Goal: Task Accomplishment & Management: Complete application form

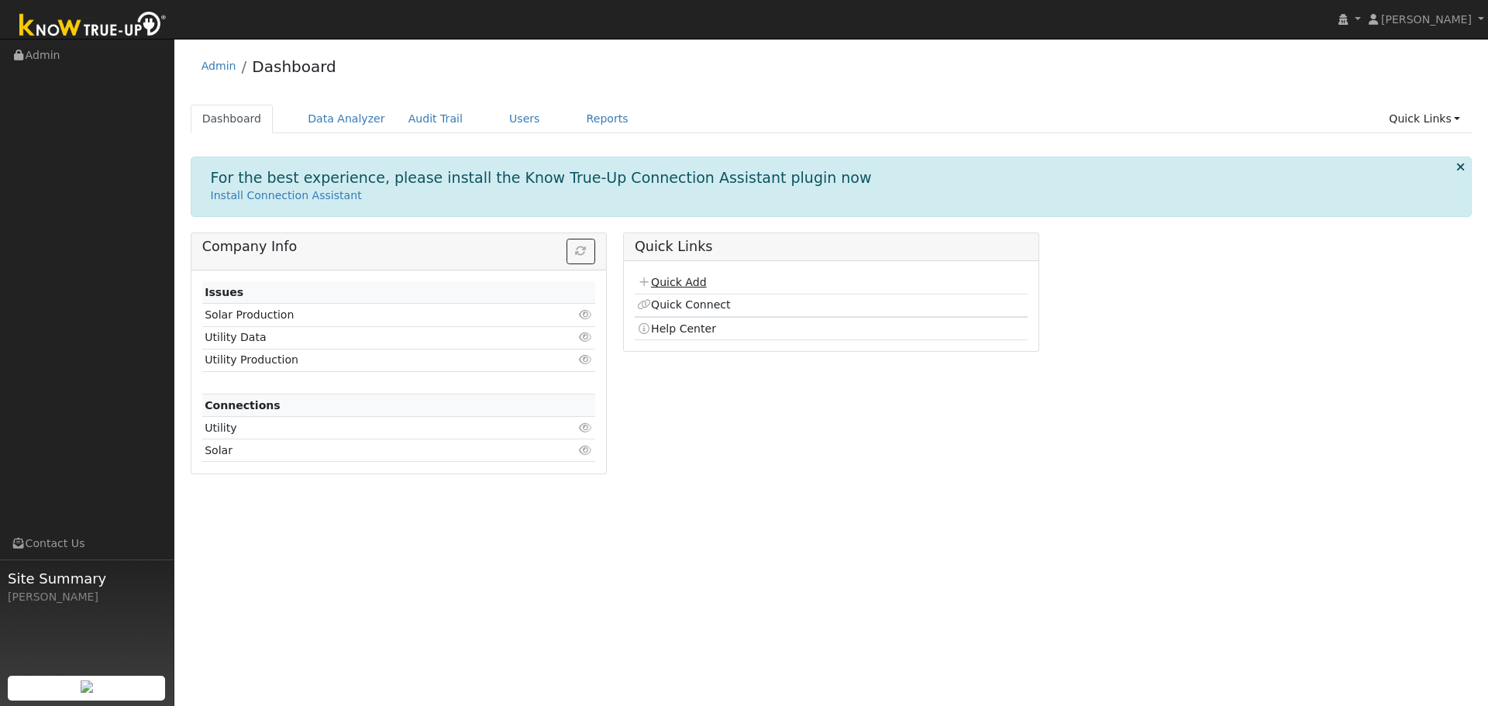
click at [685, 285] on link "Quick Add" at bounding box center [671, 282] width 69 height 12
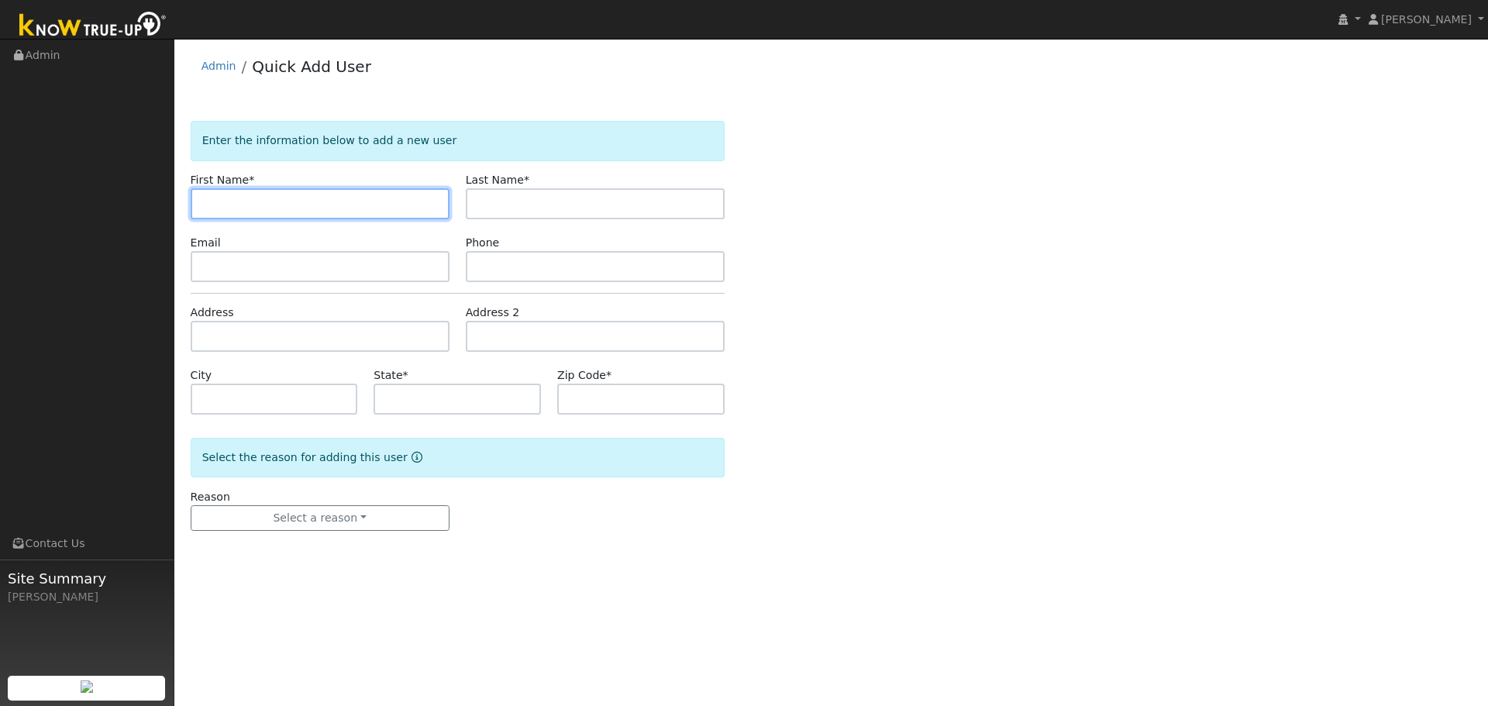
click at [288, 204] on input "text" at bounding box center [320, 203] width 259 height 31
paste input "[PERSON_NAME]"
type input "[PERSON_NAME]"
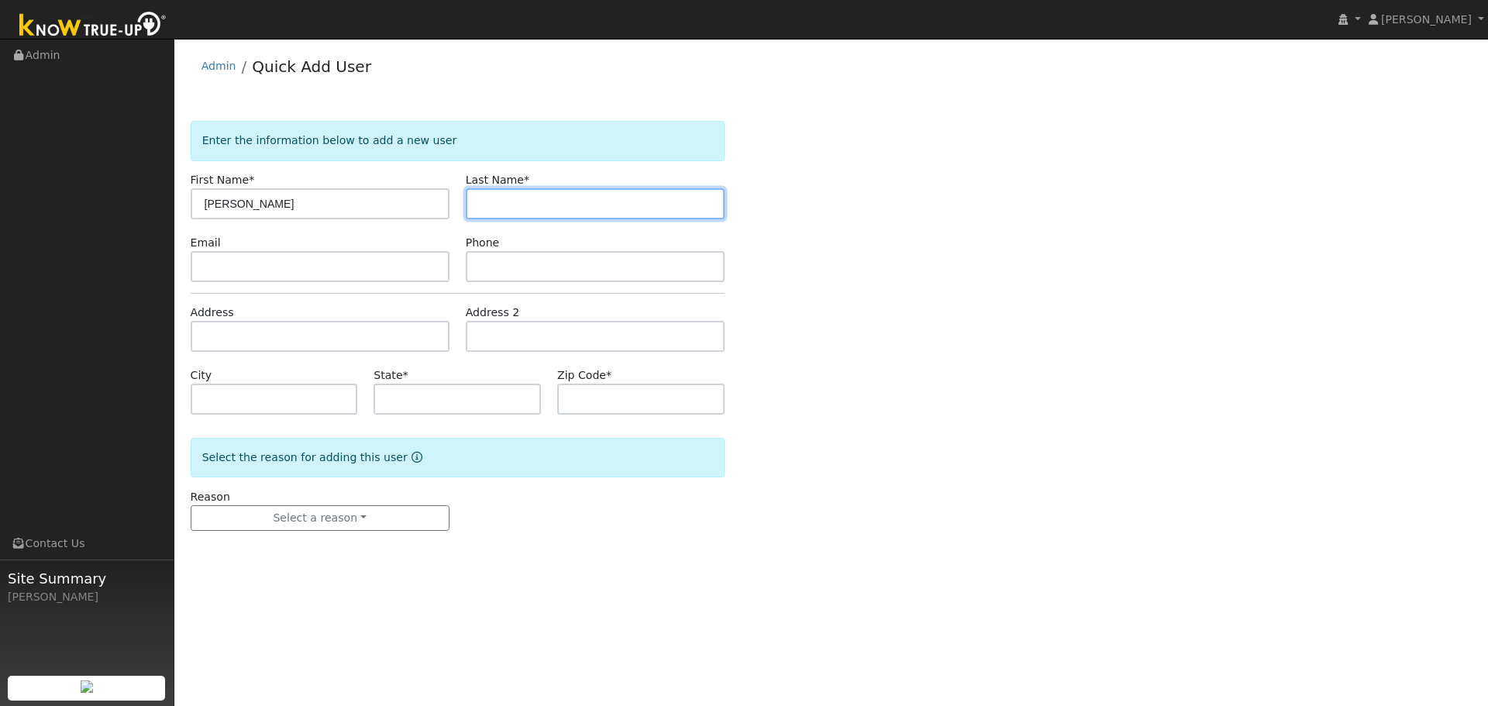
click at [617, 196] on input "text" at bounding box center [595, 203] width 259 height 31
paste input "[PERSON_NAME]"
type input "[PERSON_NAME]"
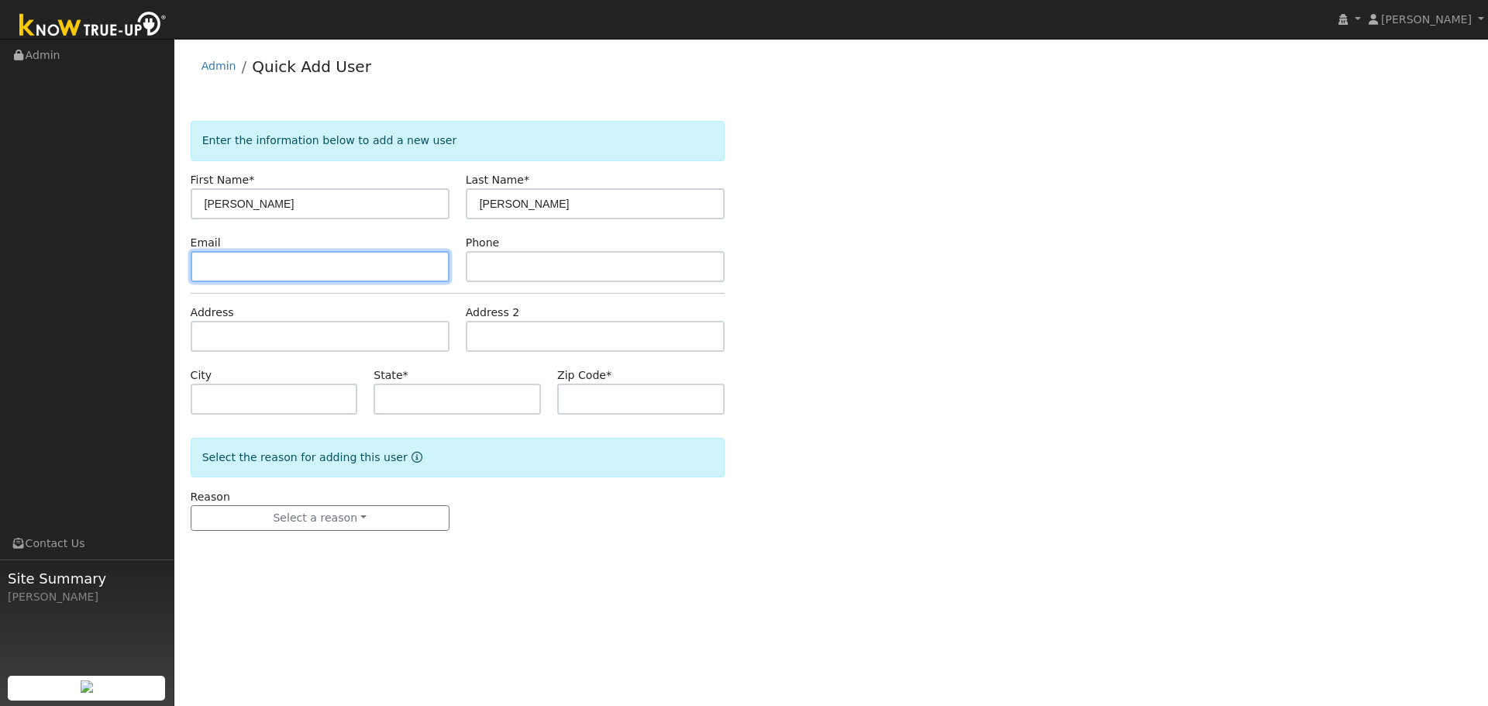
drag, startPoint x: 393, startPoint y: 263, endPoint x: 202, endPoint y: 274, distance: 190.9
click at [393, 263] on input "text" at bounding box center [320, 266] width 259 height 31
paste input "[EMAIL_ADDRESS][DOMAIN_NAME]"
type input "[EMAIL_ADDRESS][DOMAIN_NAME]"
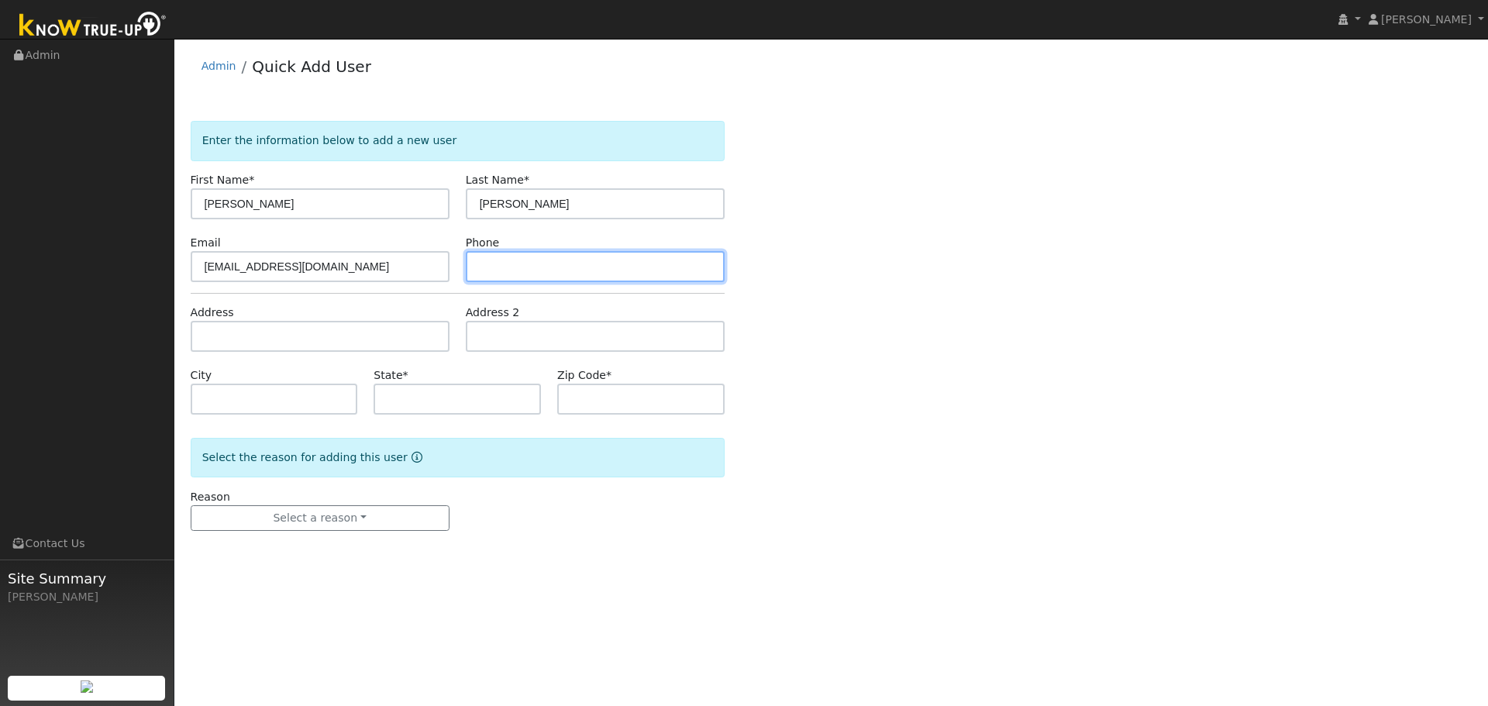
drag, startPoint x: 588, startPoint y: 254, endPoint x: 534, endPoint y: 273, distance: 57.3
click at [588, 254] on input "text" at bounding box center [595, 266] width 259 height 31
paste input "(917) 754-1151"
type input "(917) 754-1151"
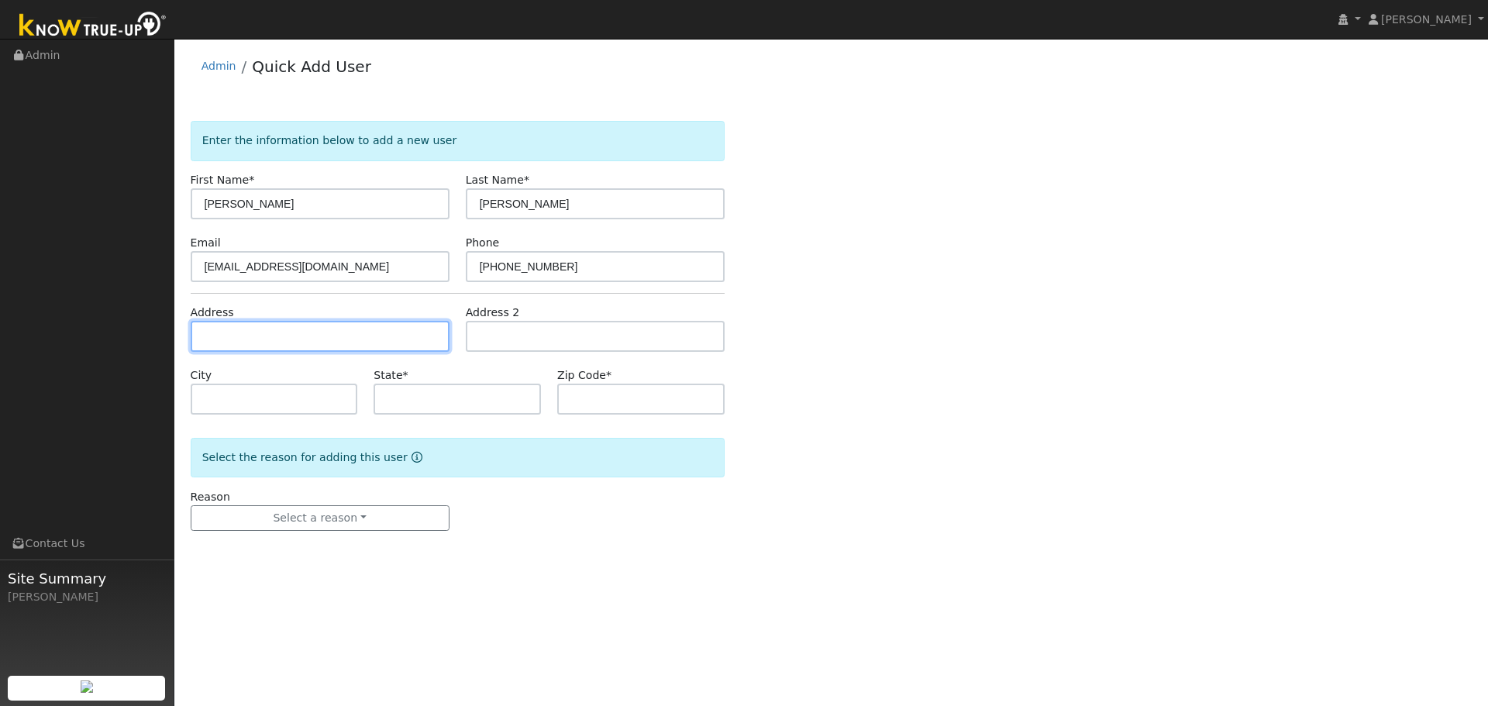
click at [292, 334] on input "text" at bounding box center [320, 336] width 259 height 31
paste input "1830 Monarch Ct"
type input "1830 Monarch Court"
type input "Napa"
type input "CA"
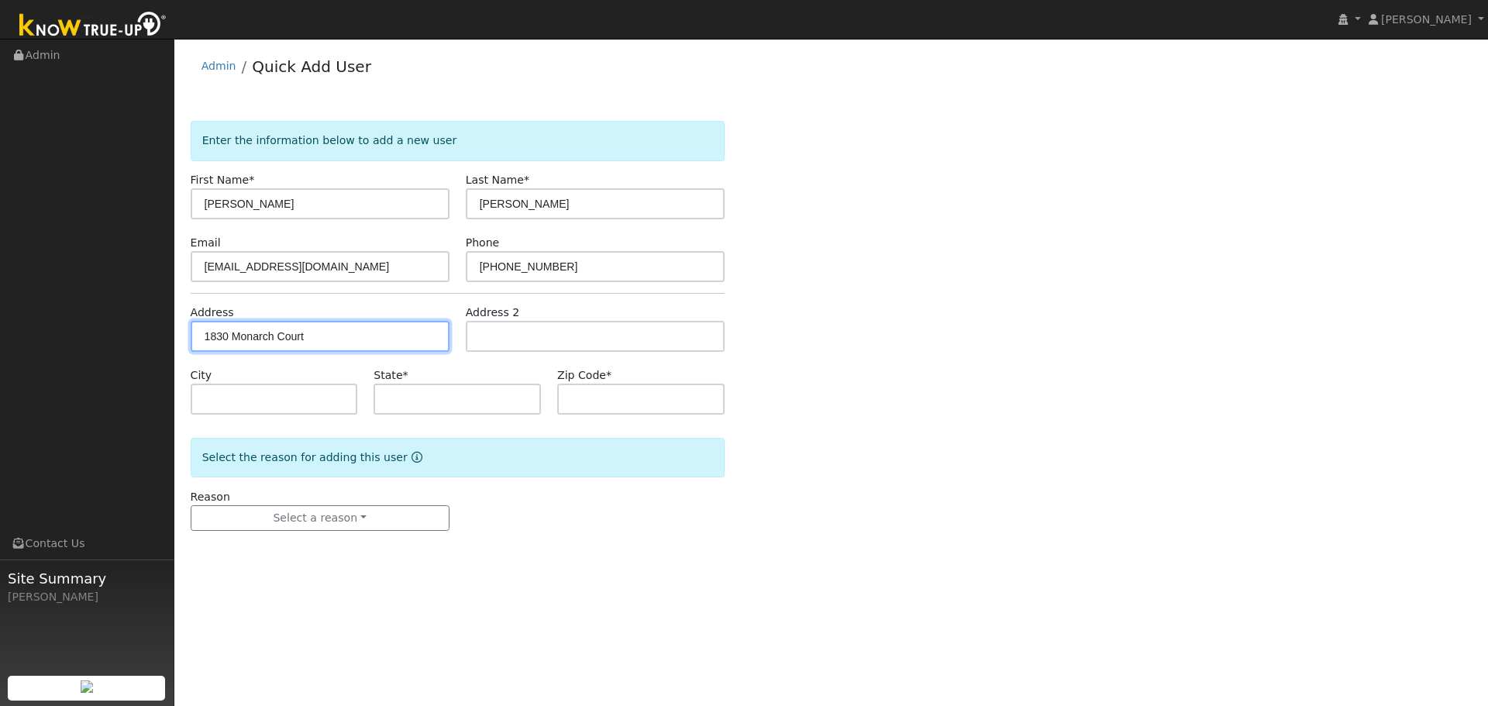
type input "94558"
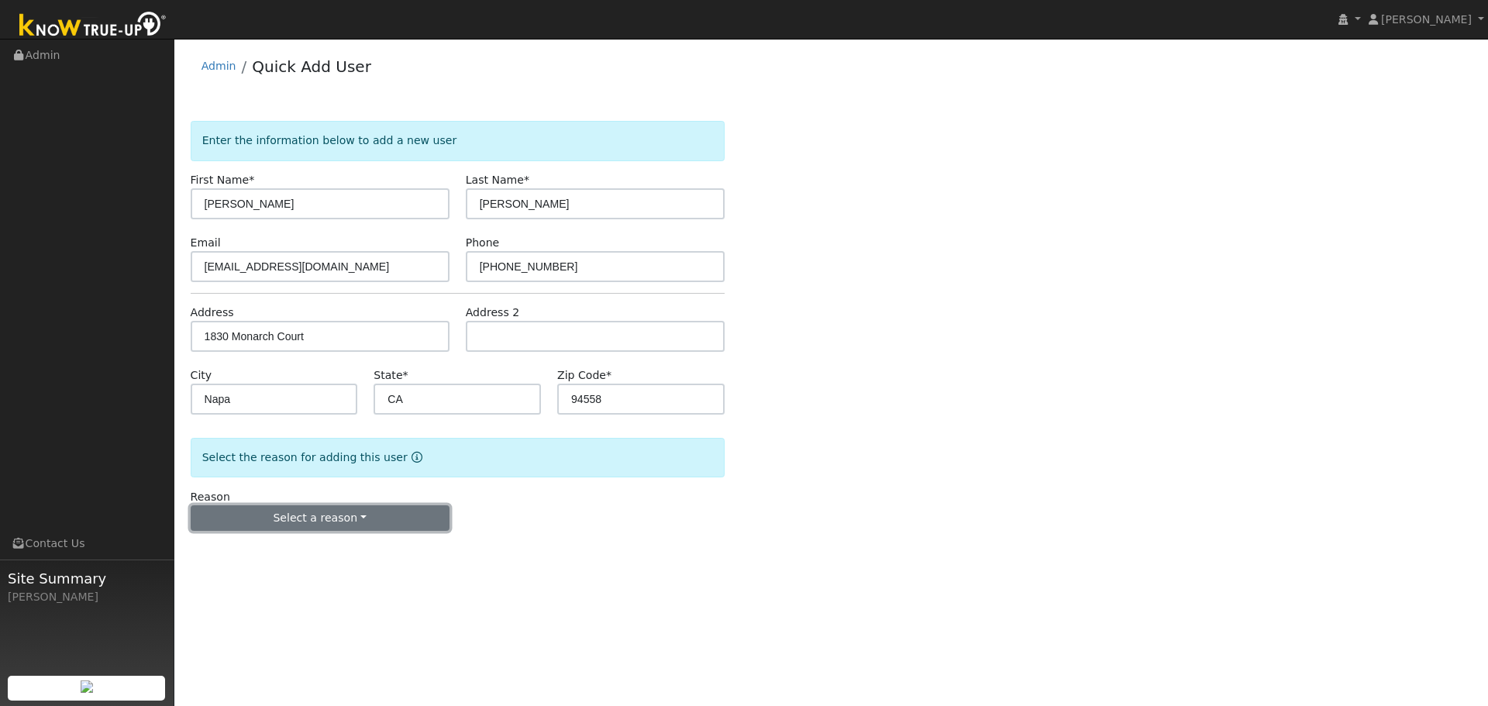
click at [346, 514] on button "Select a reason" at bounding box center [320, 518] width 259 height 26
drag, startPoint x: 284, startPoint y: 554, endPoint x: 580, endPoint y: 552, distance: 296.8
click at [287, 553] on link "New lead" at bounding box center [276, 550] width 171 height 22
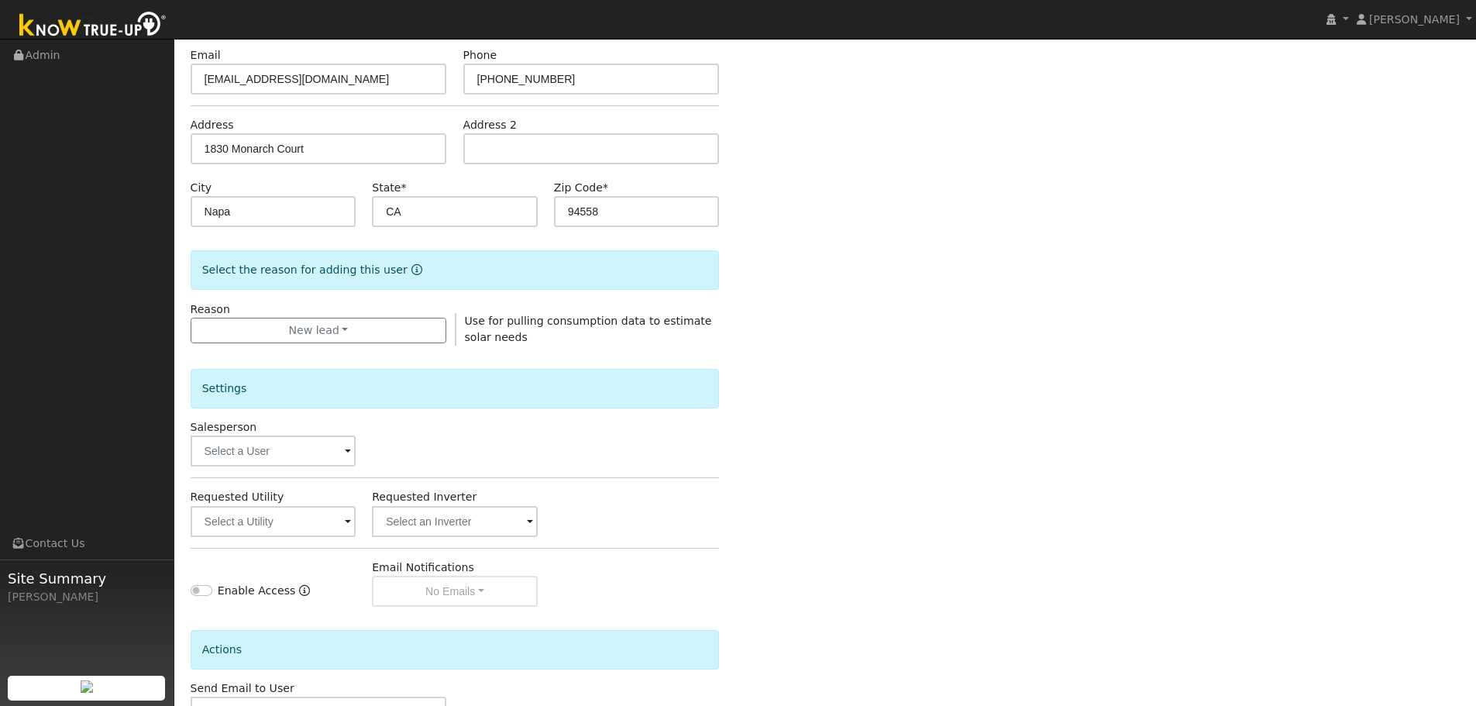
scroll to position [298, 0]
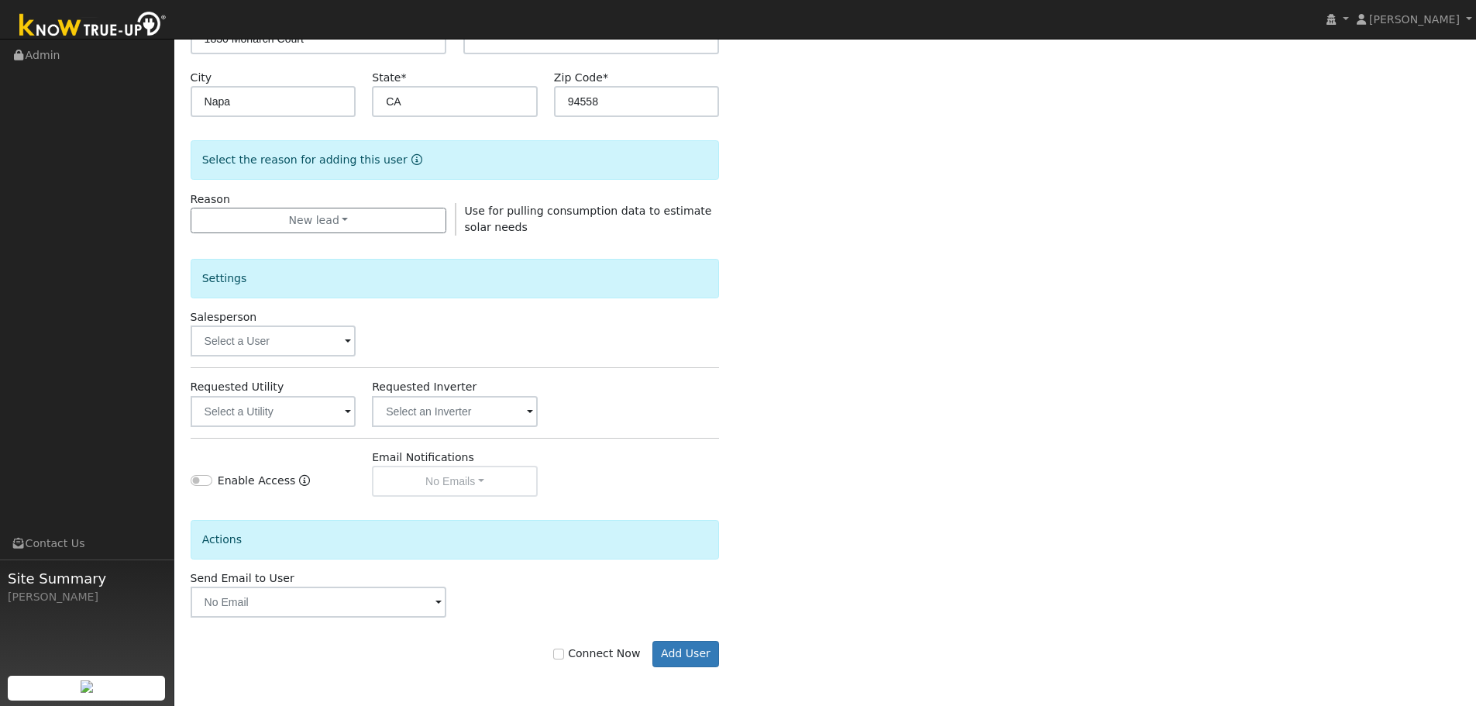
click at [578, 660] on label "Connect Now" at bounding box center [596, 653] width 87 height 16
click at [564, 659] on input "Connect Now" at bounding box center [558, 654] width 11 height 11
checkbox input "true"
click at [679, 656] on button "Add User" at bounding box center [685, 654] width 67 height 26
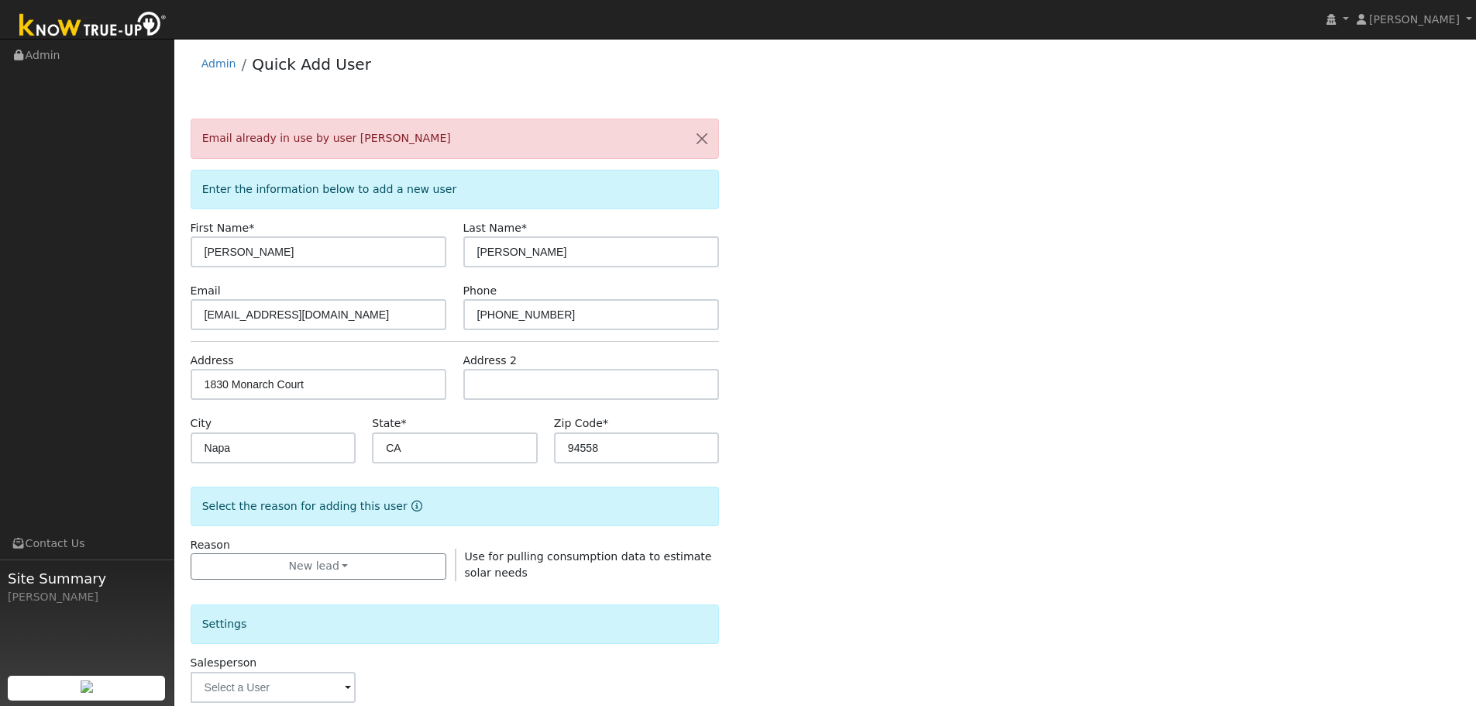
scroll to position [0, 0]
click at [255, 314] on input "[EMAIL_ADDRESS][DOMAIN_NAME]" at bounding box center [319, 316] width 256 height 31
click at [700, 133] on button "button" at bounding box center [702, 141] width 33 height 38
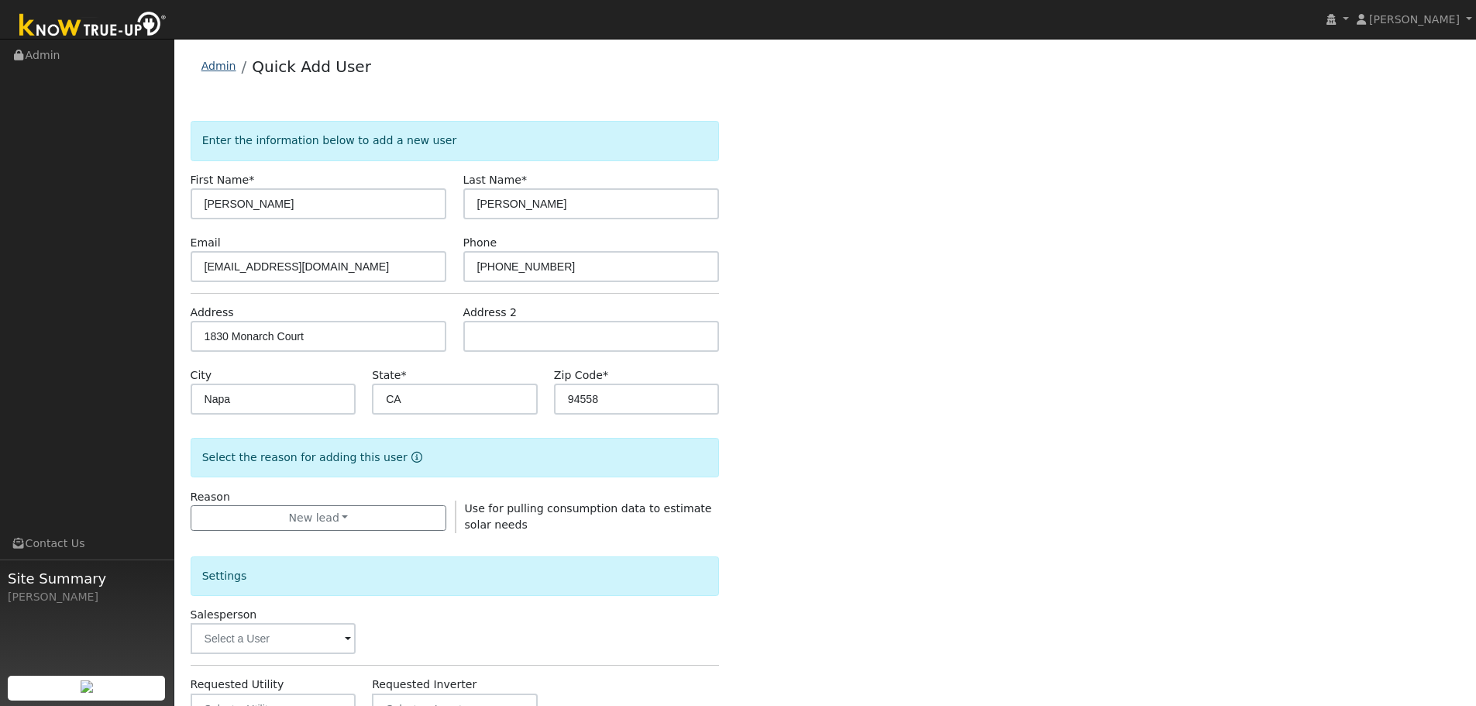
click at [229, 72] on link "Admin" at bounding box center [218, 66] width 35 height 12
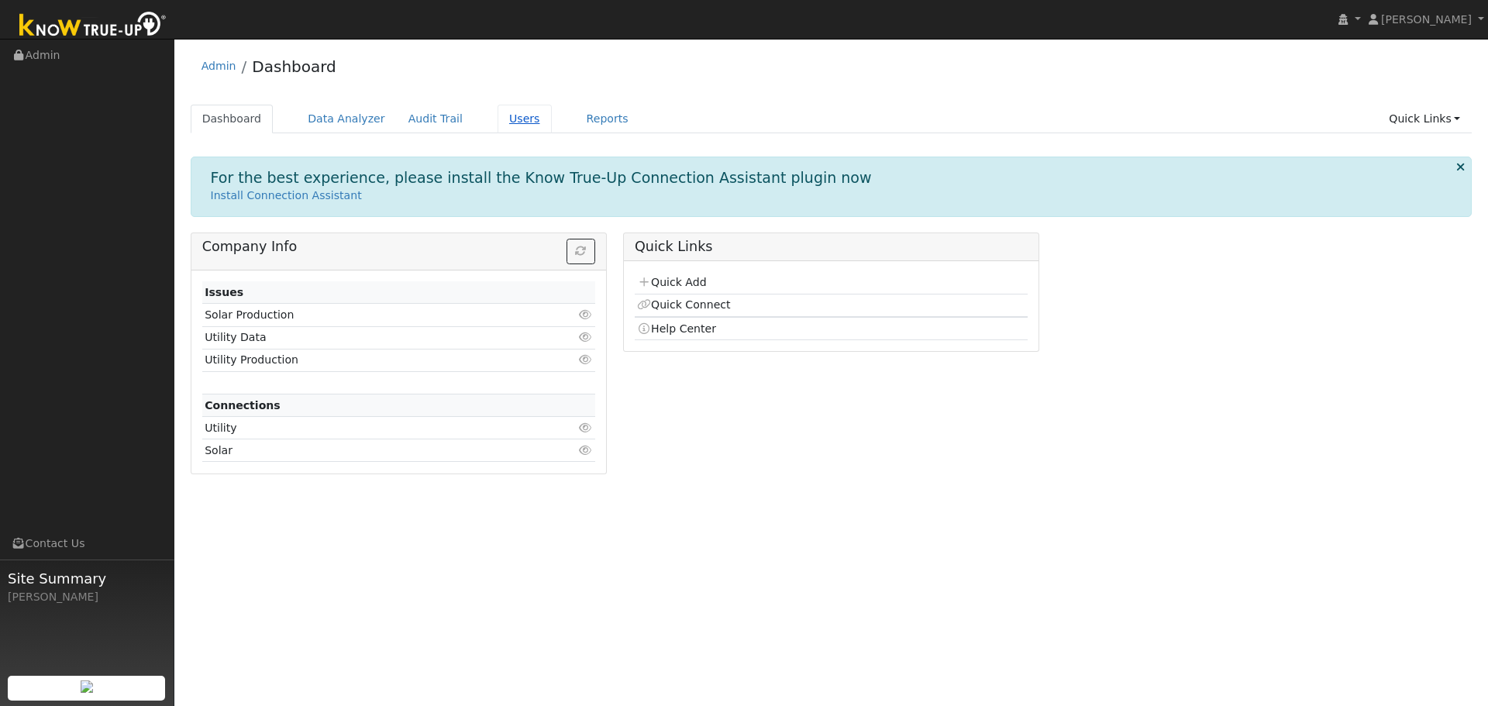
click at [497, 122] on link "Users" at bounding box center [524, 119] width 54 height 29
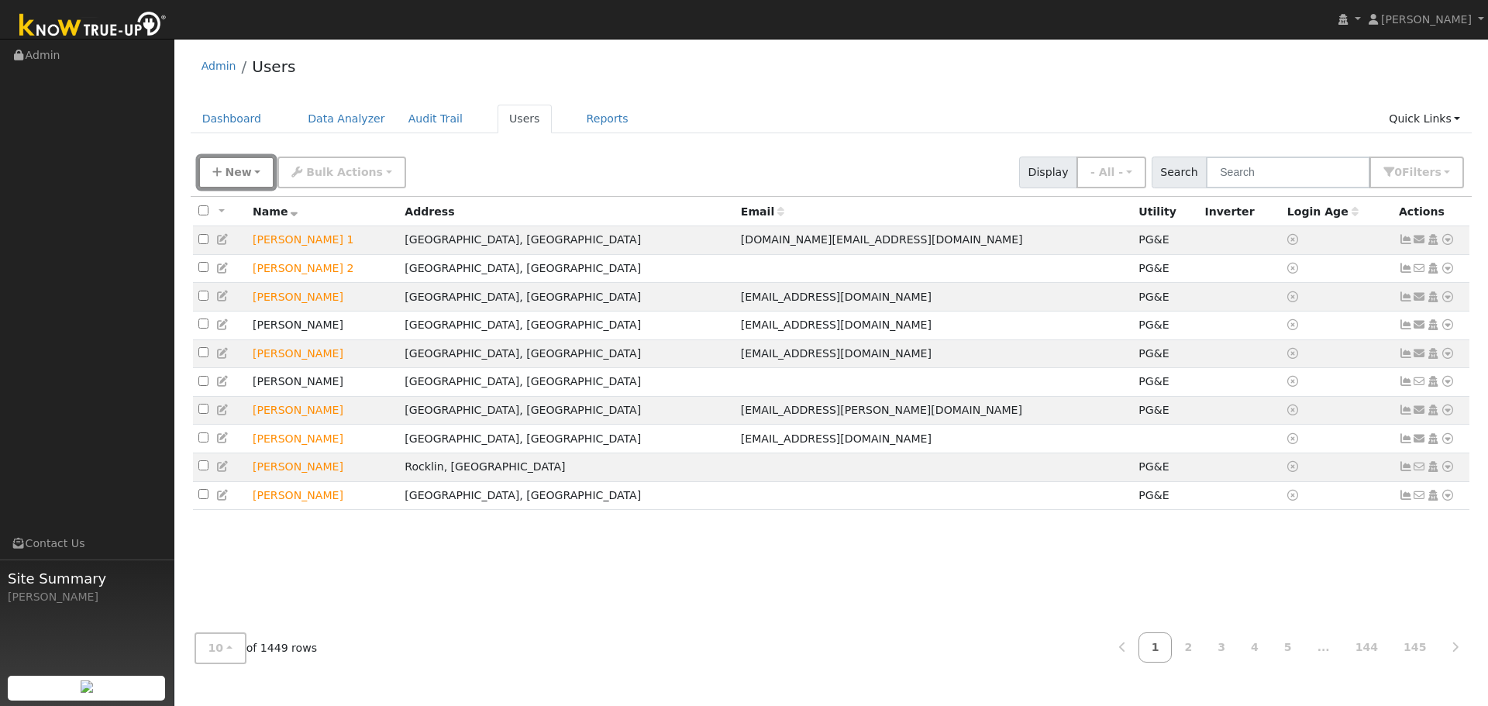
click at [233, 172] on span "New" at bounding box center [238, 172] width 26 height 12
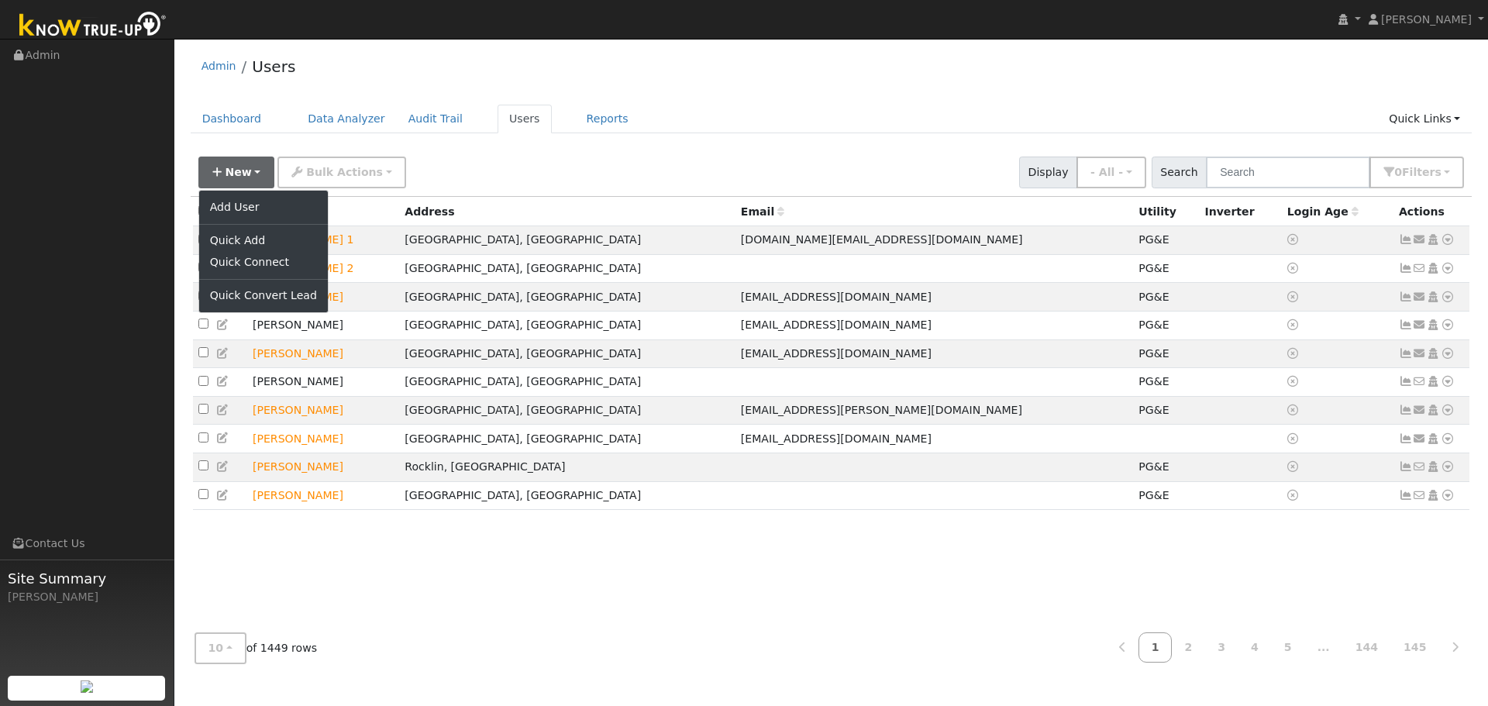
click at [255, 149] on div "New Add User Quick Add Quick Connect Quick Convert Lead Bulk Actions Send Email…" at bounding box center [832, 172] width 1282 height 47
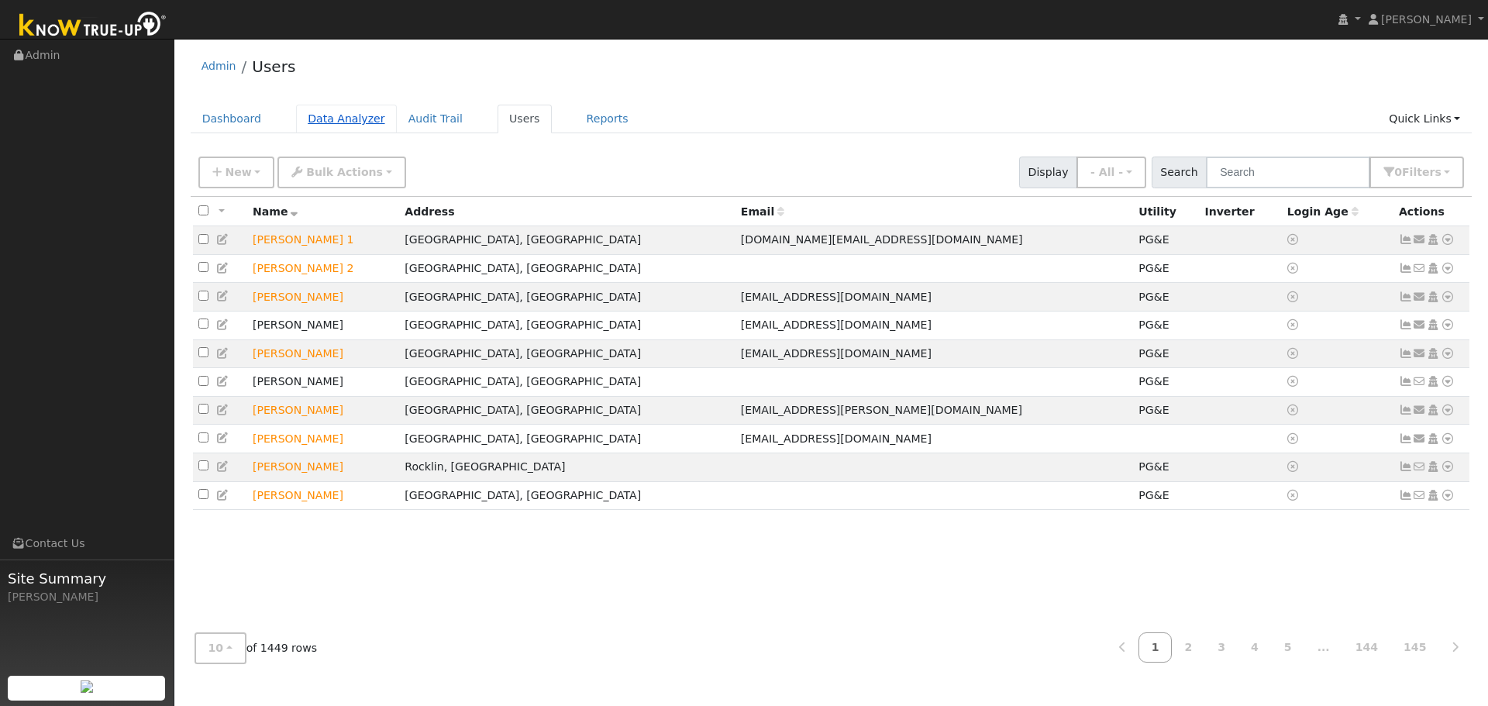
click at [340, 126] on link "Data Analyzer" at bounding box center [346, 119] width 101 height 29
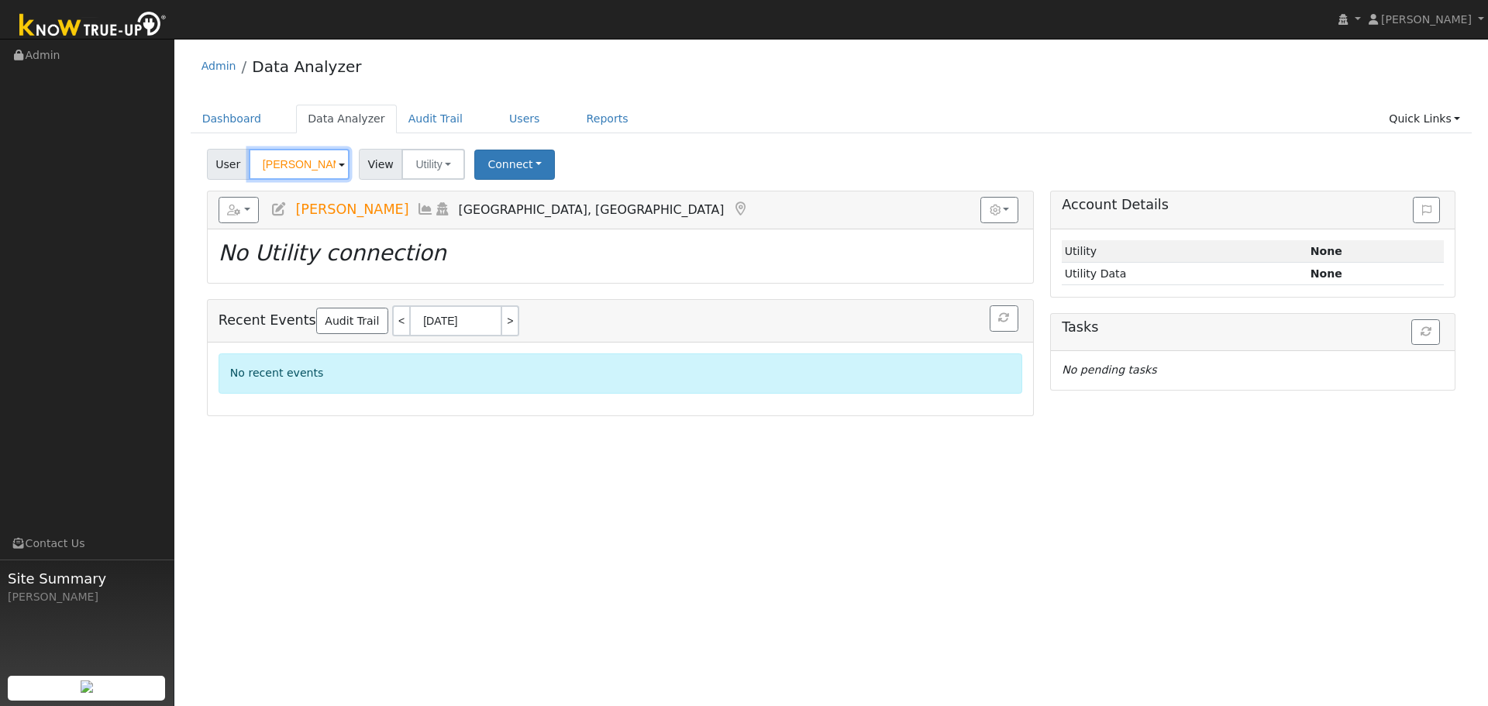
click at [277, 169] on input "[PERSON_NAME]" at bounding box center [299, 164] width 101 height 31
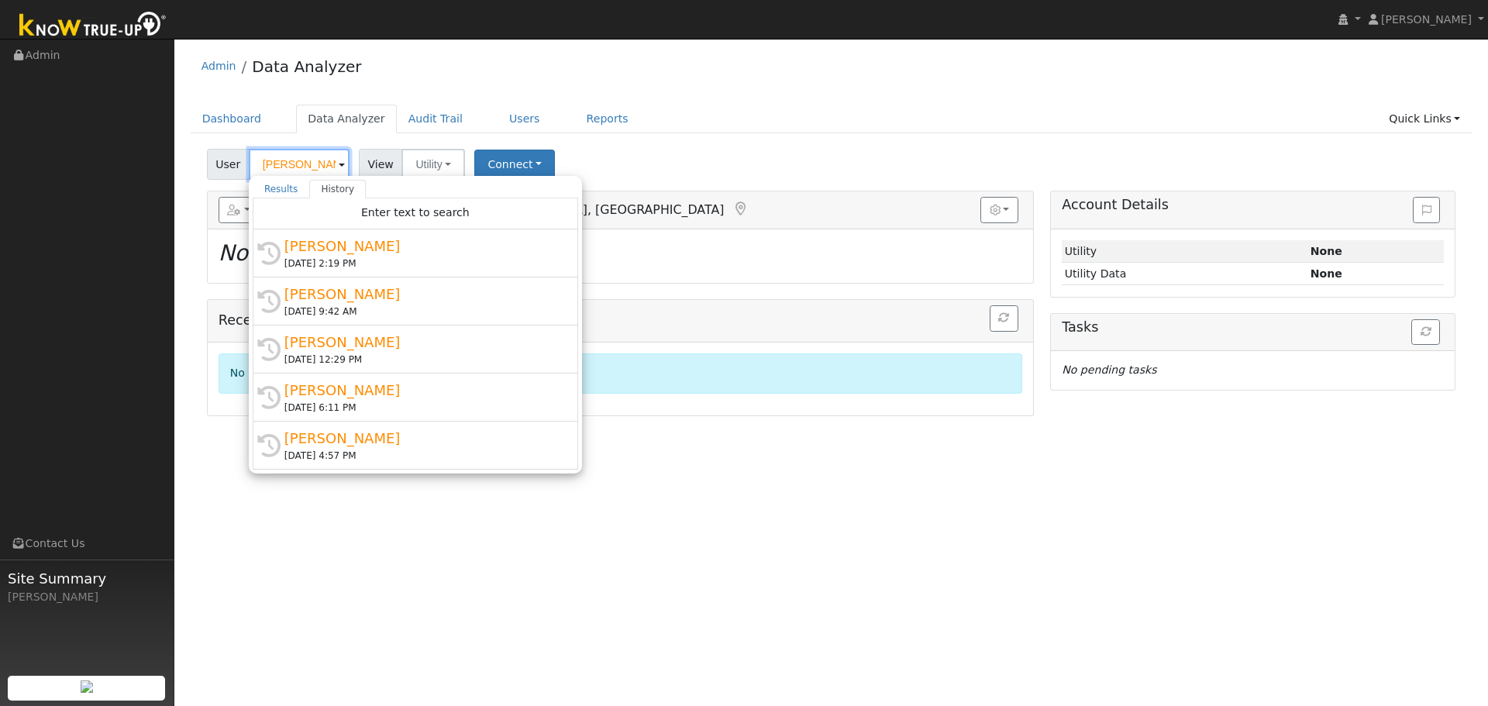
paste input "1830 Monarch Ct"
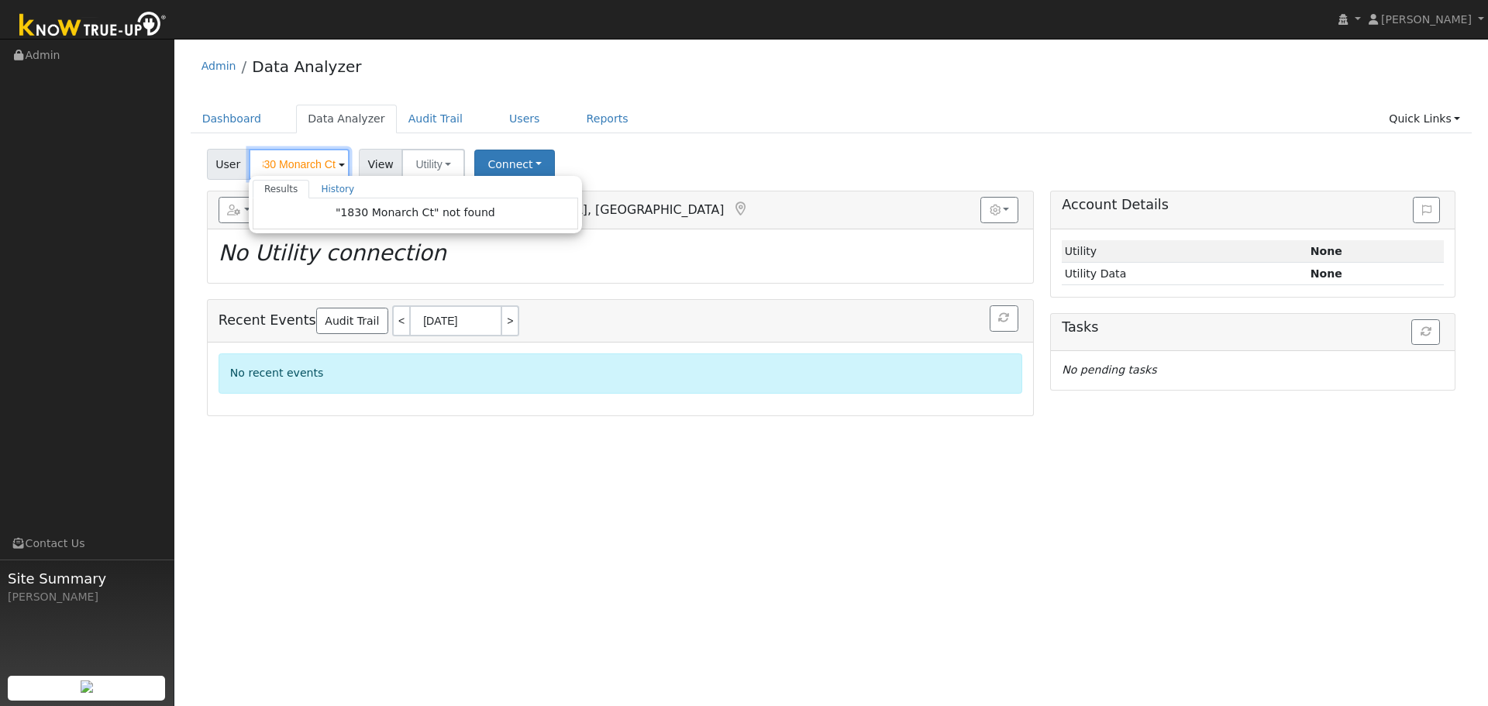
click at [277, 169] on input "1830 Monarch Ct" at bounding box center [299, 164] width 101 height 31
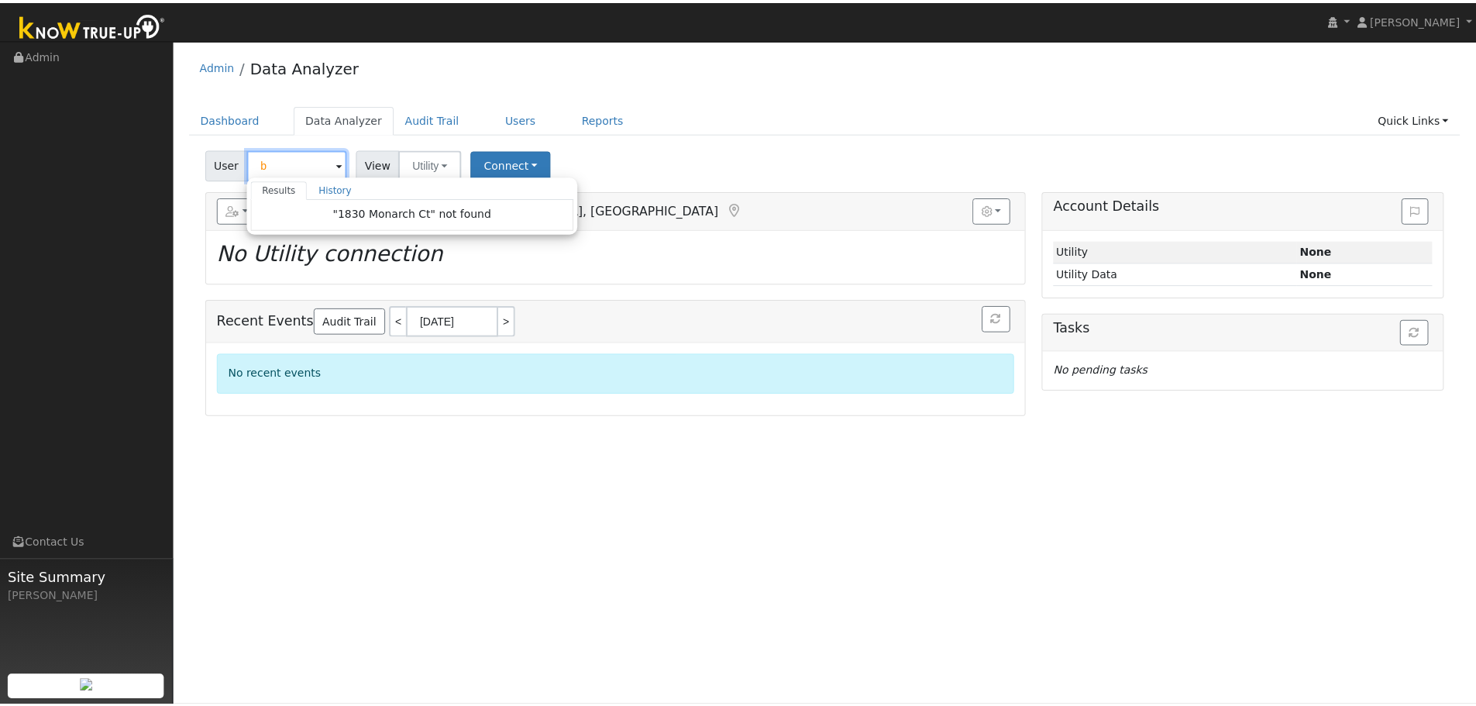
scroll to position [0, 0]
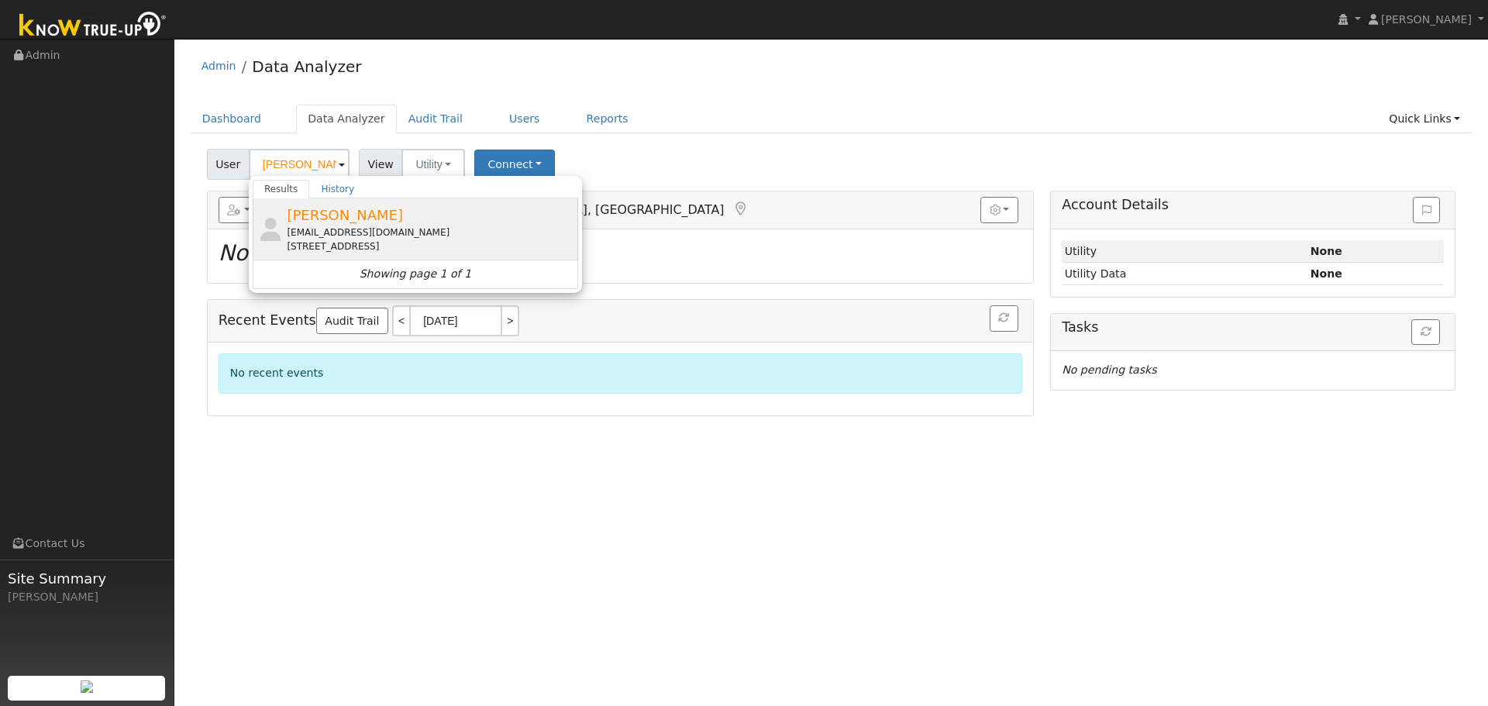
click at [377, 229] on div "[EMAIL_ADDRESS][DOMAIN_NAME]" at bounding box center [430, 232] width 287 height 14
type input "[PERSON_NAME]"
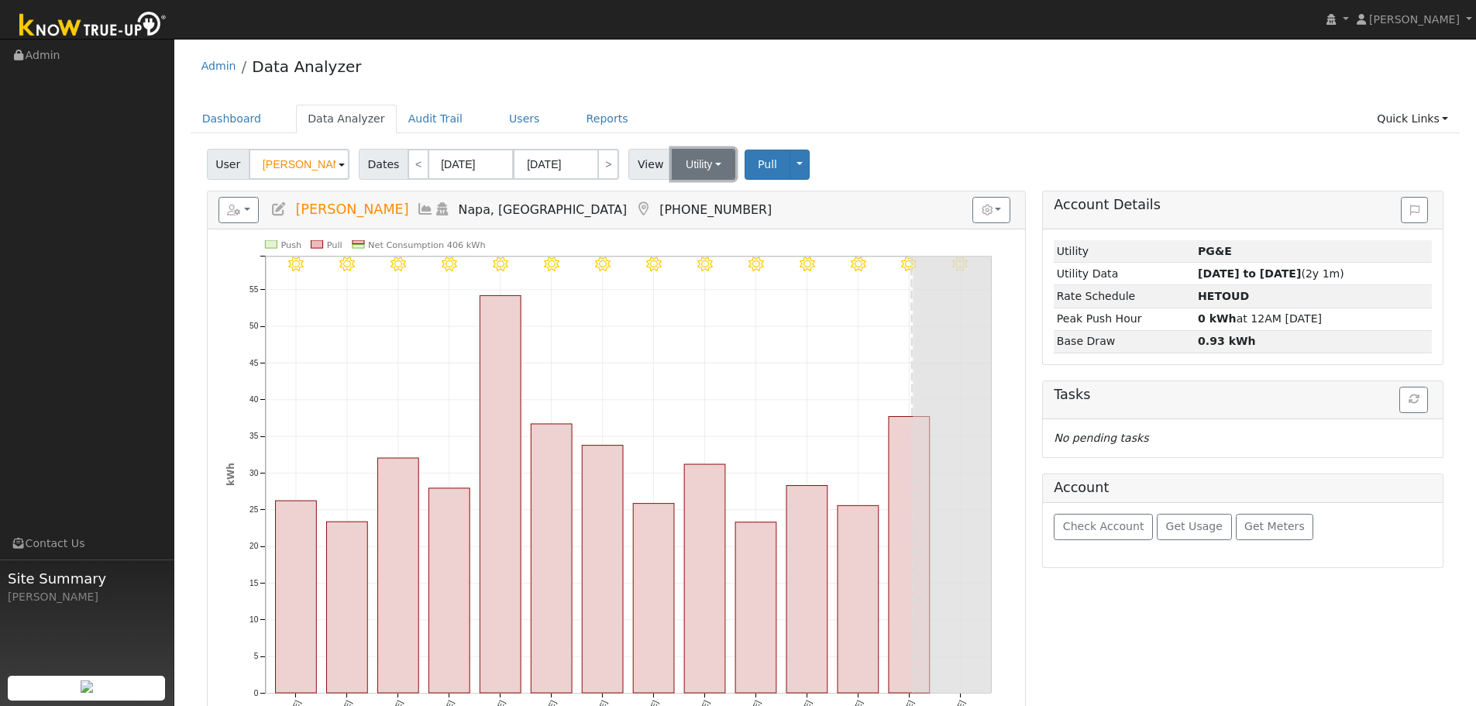
click at [718, 168] on button "Utility" at bounding box center [704, 164] width 64 height 31
click at [716, 201] on link "Utility" at bounding box center [723, 199] width 108 height 22
click at [790, 170] on button "Toggle Dropdown" at bounding box center [800, 165] width 20 height 30
click at [643, 212] on h5 "Reports Scenario Health Check Energy Audit Account Timeline User Audit Trail In…" at bounding box center [617, 210] width 796 height 26
click at [1189, 537] on button "Get Usage" at bounding box center [1194, 527] width 75 height 26
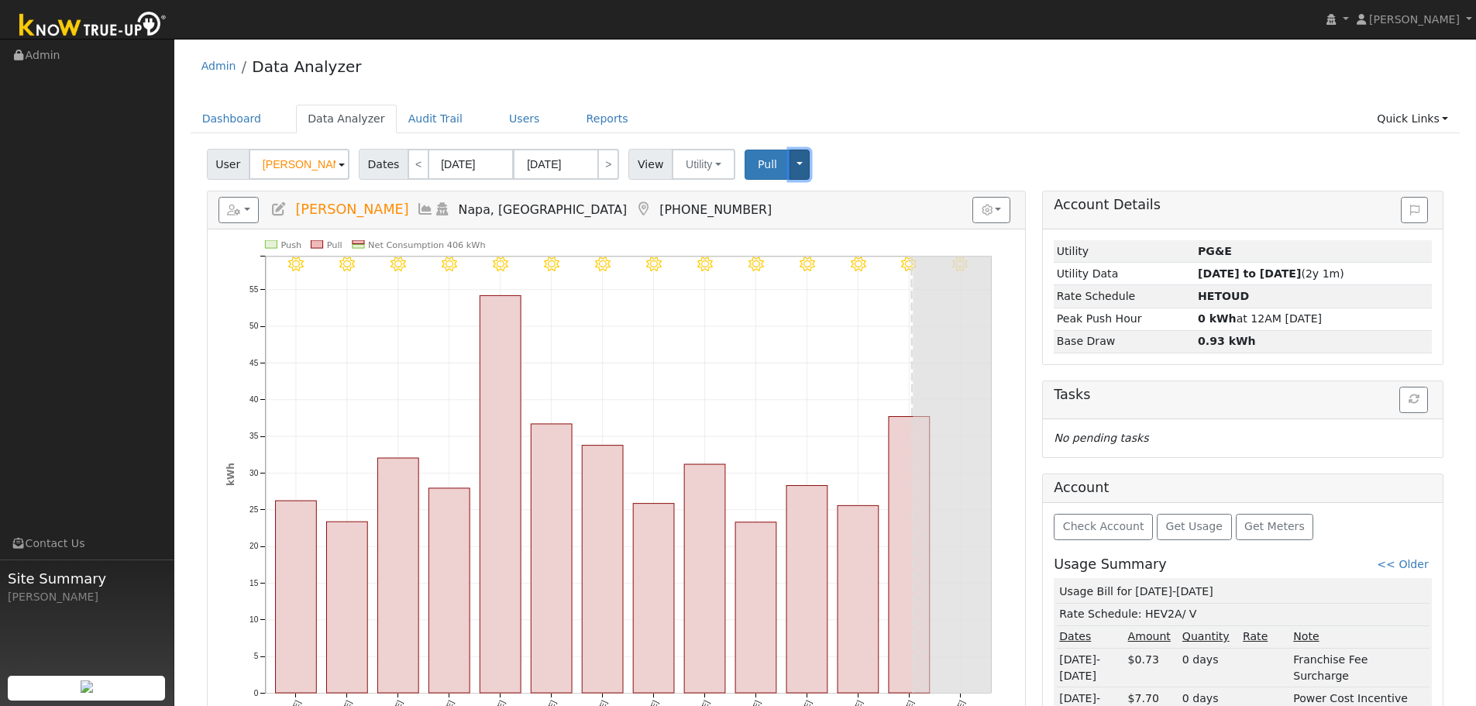
click at [790, 164] on button "Toggle Dropdown" at bounding box center [800, 165] width 20 height 30
